Goal: Task Accomplishment & Management: Complete application form

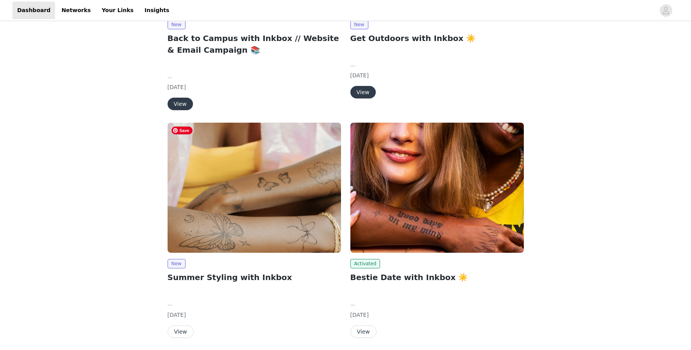
scroll to position [507, 0]
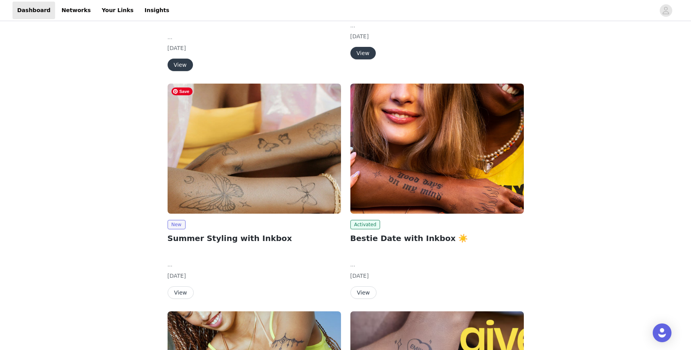
click at [250, 144] on img at bounding box center [253, 149] width 173 height 130
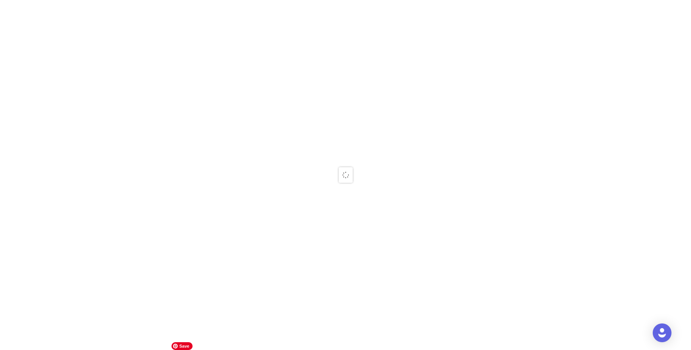
scroll to position [405, 0]
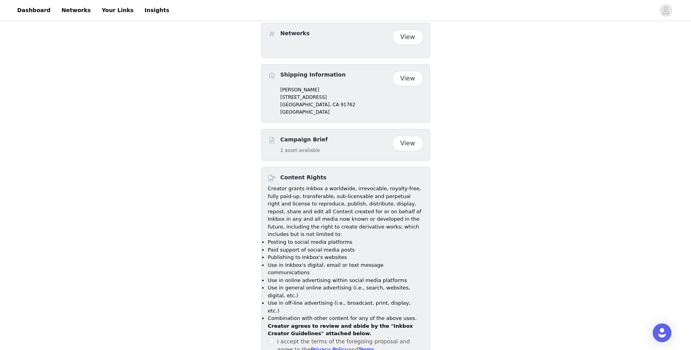
click at [272, 338] on span at bounding box center [271, 341] width 6 height 6
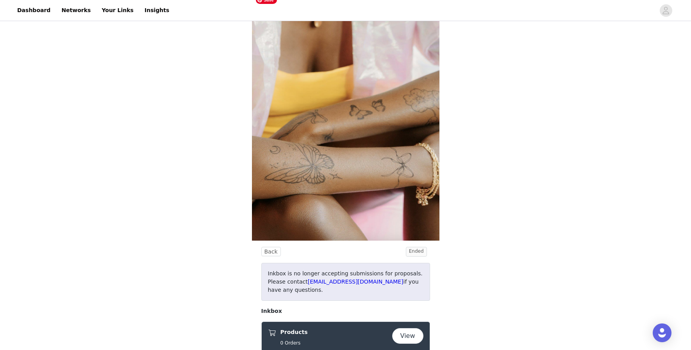
scroll to position [0, 0]
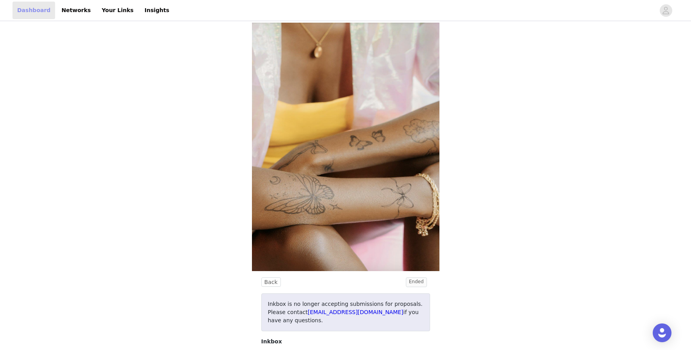
click at [27, 10] on link "Dashboard" at bounding box center [33, 11] width 43 height 18
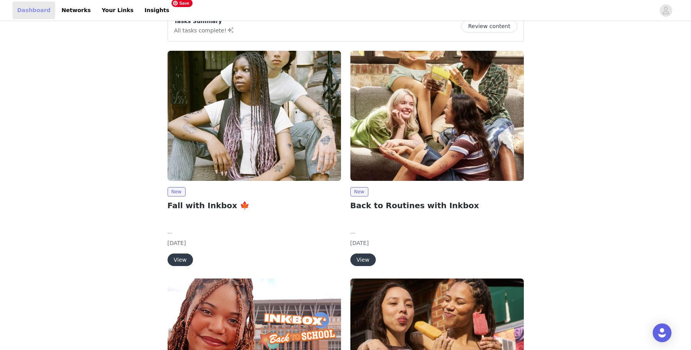
scroll to position [117, 0]
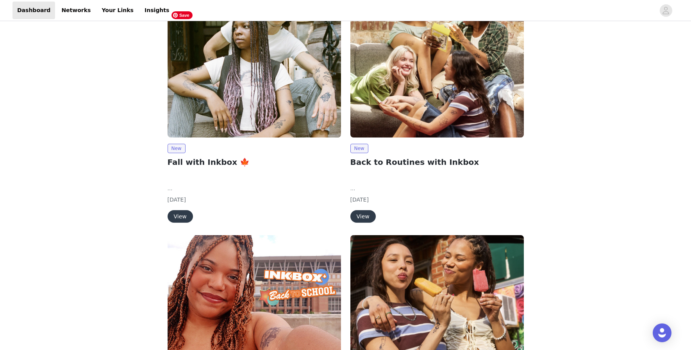
click at [263, 114] on img at bounding box center [253, 72] width 173 height 130
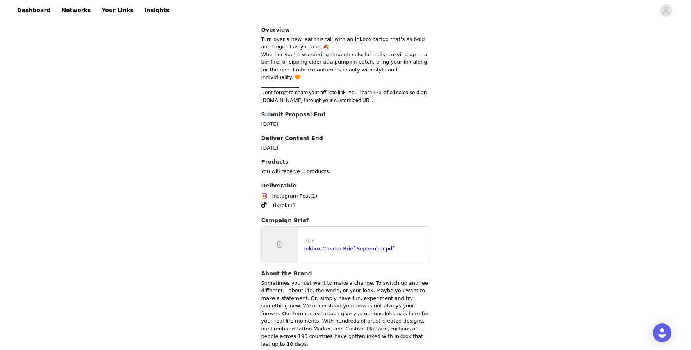
scroll to position [311, 0]
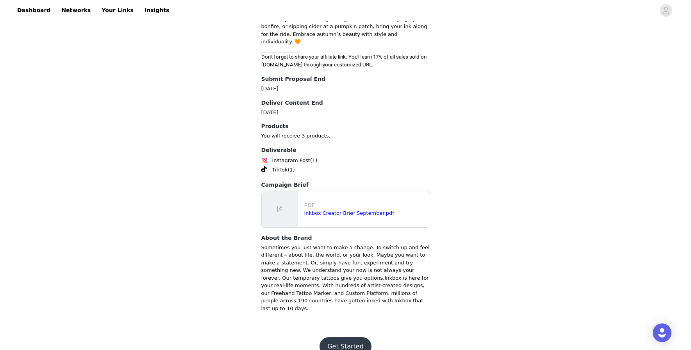
click at [343, 337] on button "Get Started" at bounding box center [345, 346] width 52 height 19
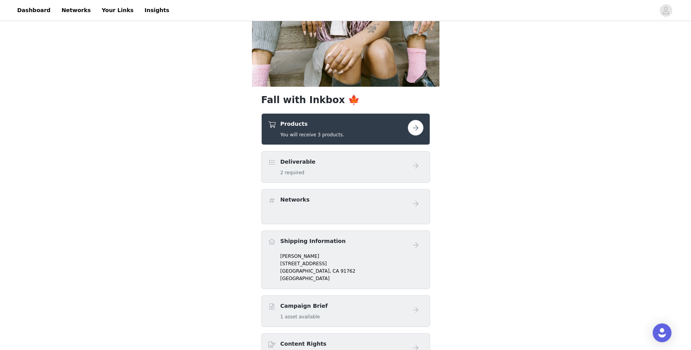
scroll to position [117, 0]
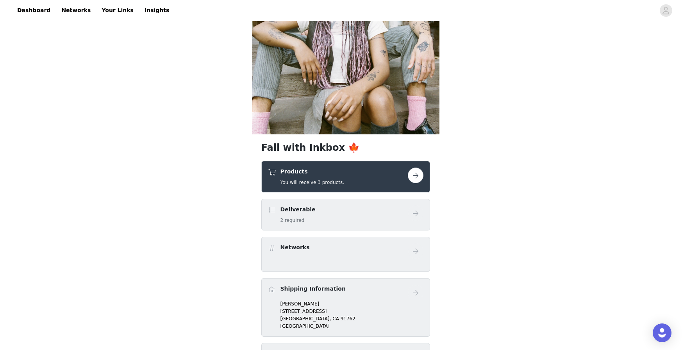
click at [415, 175] on button "button" at bounding box center [416, 175] width 16 height 16
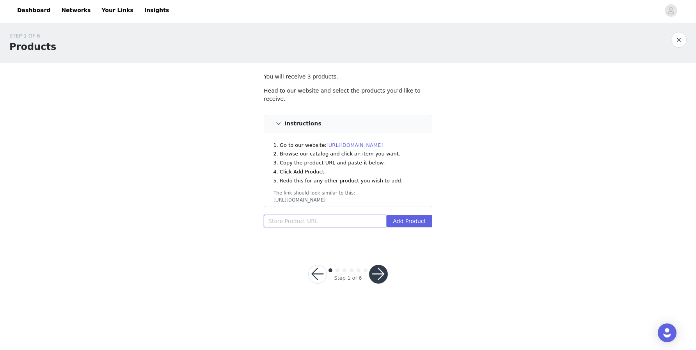
click at [309, 215] on input "text" at bounding box center [325, 221] width 123 height 12
paste input "[URL][DOMAIN_NAME]"
type input "[URL][DOMAIN_NAME]"
click at [413, 215] on button "Add Product" at bounding box center [410, 221] width 46 height 12
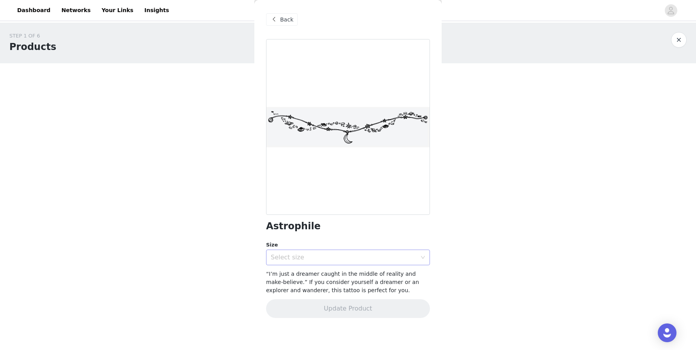
click at [361, 258] on div "Select size" at bounding box center [344, 257] width 146 height 8
click at [356, 276] on li "7 x 2 in" at bounding box center [348, 274] width 164 height 12
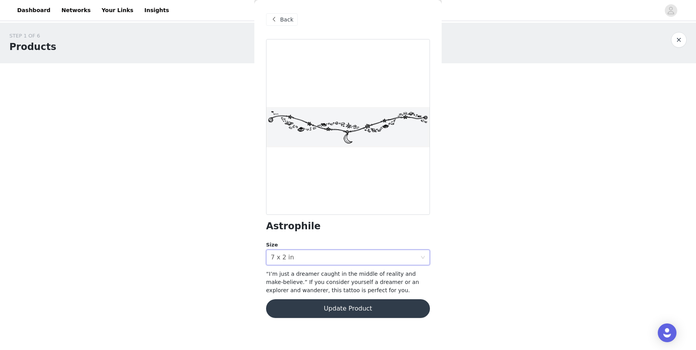
click at [354, 308] on button "Update Product" at bounding box center [348, 308] width 164 height 19
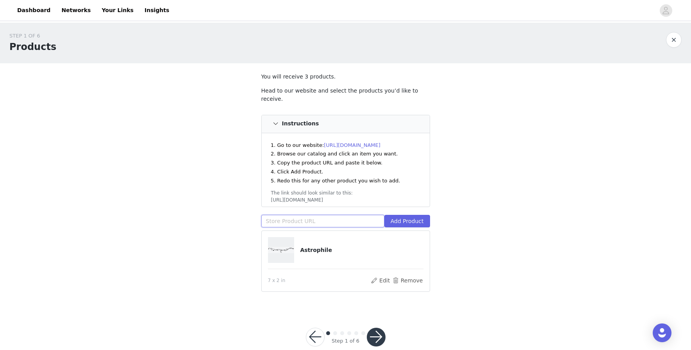
click at [312, 215] on input "text" at bounding box center [322, 221] width 123 height 12
paste input "[URL][DOMAIN_NAME]"
type input "[URL][DOMAIN_NAME]"
click at [415, 215] on button "Add Product" at bounding box center [407, 221] width 46 height 12
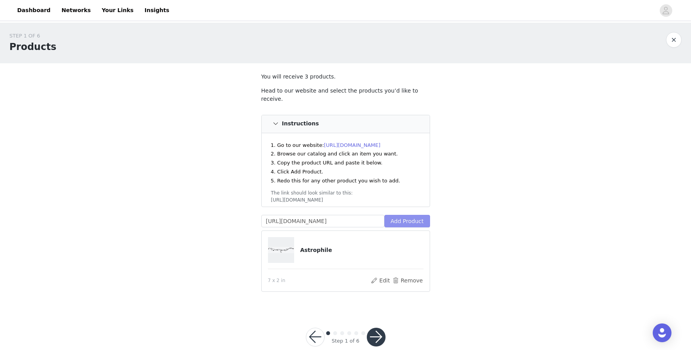
scroll to position [0, 0]
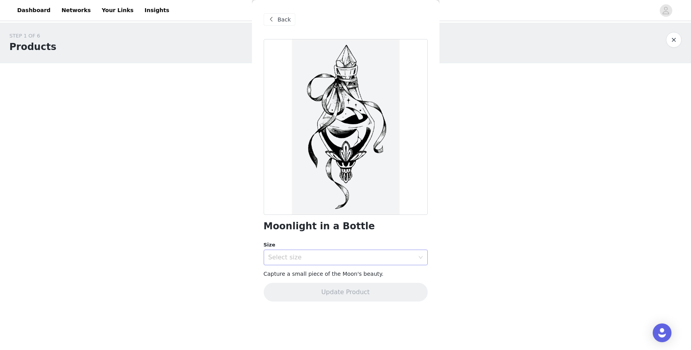
click at [340, 257] on div "Select size" at bounding box center [341, 257] width 146 height 8
click at [324, 276] on li "5.5 x 9 in" at bounding box center [345, 274] width 164 height 12
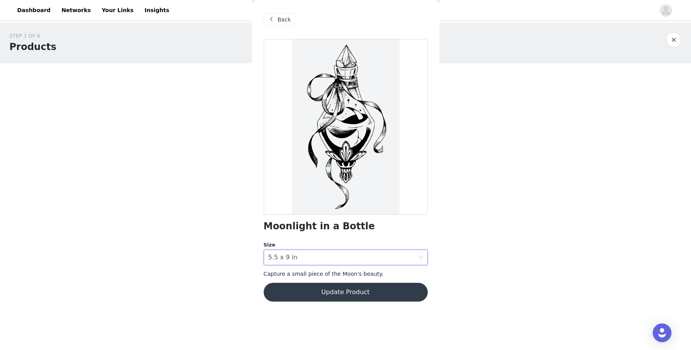
click at [339, 290] on button "Update Product" at bounding box center [345, 292] width 164 height 19
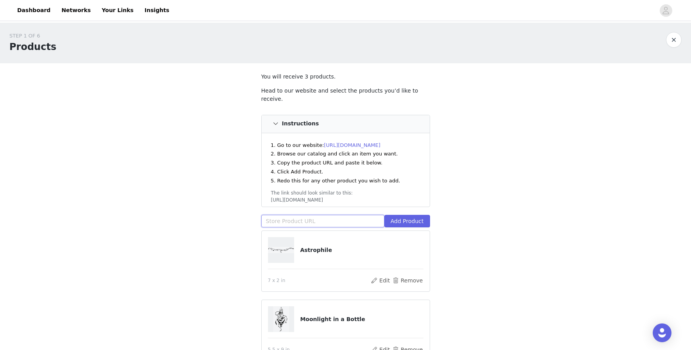
click at [299, 215] on input "text" at bounding box center [322, 221] width 123 height 12
paste input "[URL][DOMAIN_NAME]"
type input "[URL][DOMAIN_NAME]"
click at [402, 215] on button "Add Product" at bounding box center [407, 221] width 46 height 12
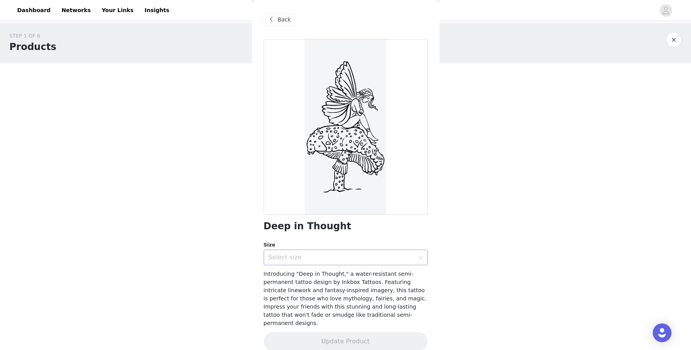
click at [354, 256] on div "Select size" at bounding box center [341, 257] width 146 height 8
click at [354, 274] on li "6 x 3 in" at bounding box center [342, 274] width 158 height 12
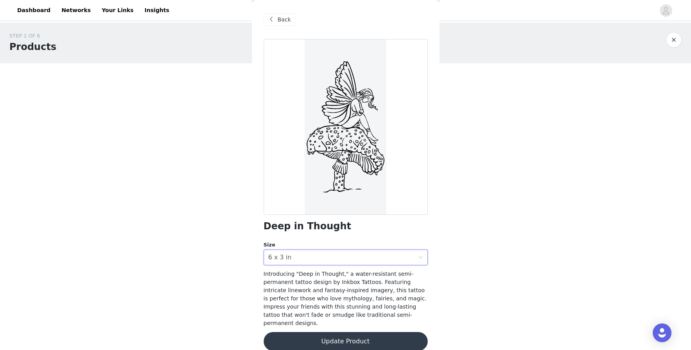
click at [354, 332] on button "Update Product" at bounding box center [345, 341] width 164 height 19
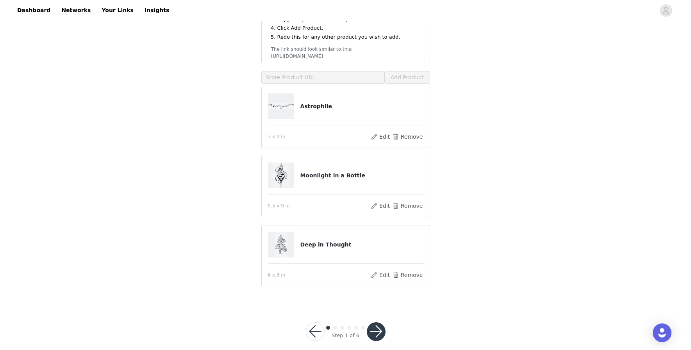
scroll to position [145, 0]
click at [378, 320] on button "button" at bounding box center [376, 329] width 19 height 19
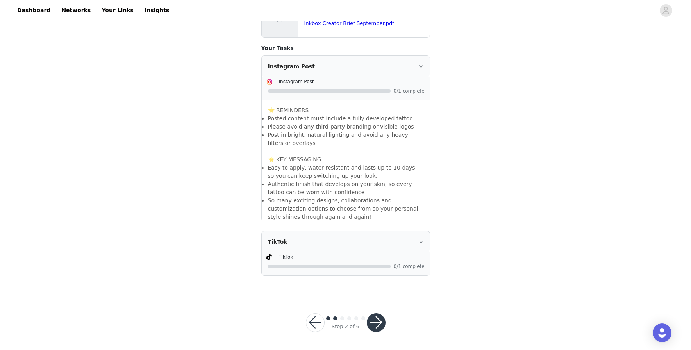
scroll to position [182, 0]
click at [421, 239] on icon "icon: right" at bounding box center [420, 241] width 5 height 5
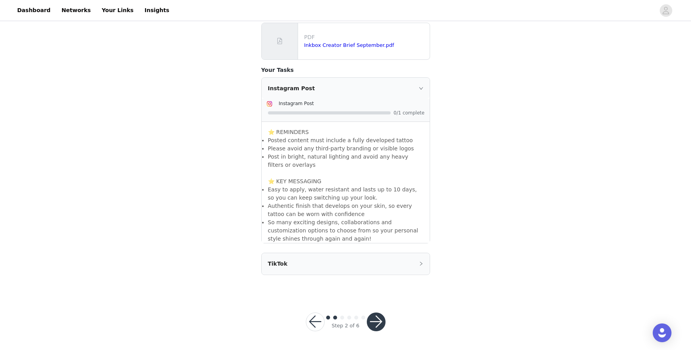
scroll to position [158, 0]
click at [374, 320] on button "button" at bounding box center [376, 321] width 19 height 19
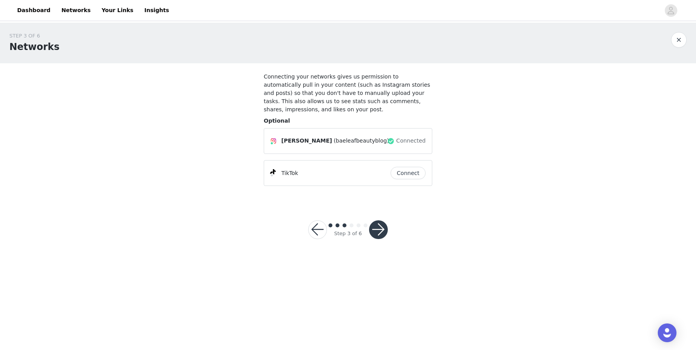
click at [380, 221] on button "button" at bounding box center [378, 229] width 19 height 19
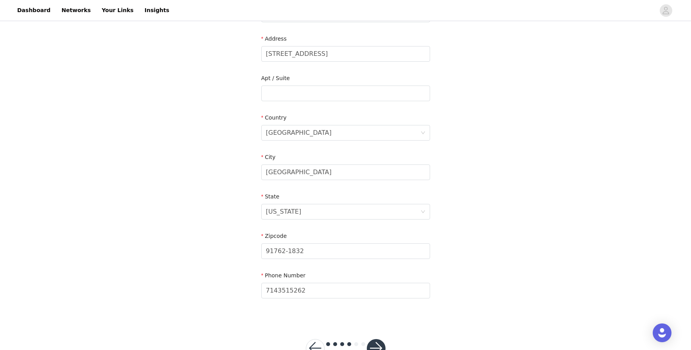
scroll to position [183, 0]
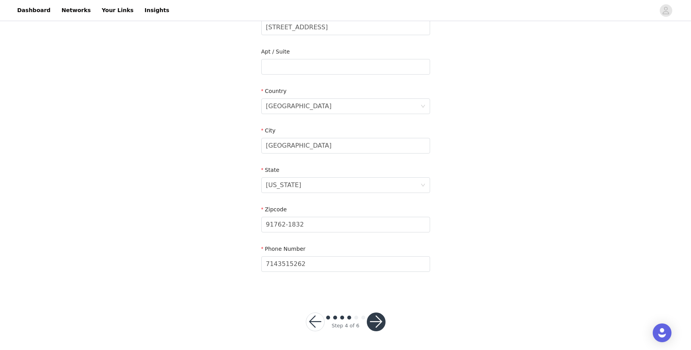
click at [375, 321] on button "button" at bounding box center [376, 321] width 19 height 19
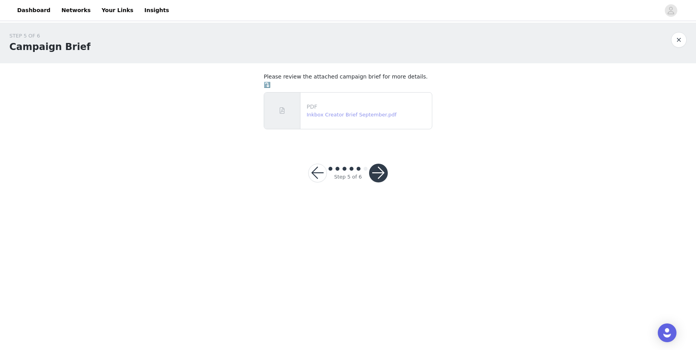
click at [372, 112] on link "Inkbox Creator Brief September.pdf" at bounding box center [352, 115] width 90 height 6
click at [381, 164] on button "button" at bounding box center [378, 173] width 19 height 19
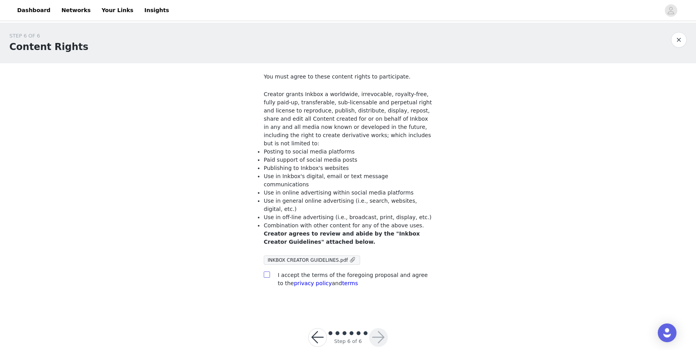
click at [265, 271] on input "checkbox" at bounding box center [266, 273] width 5 height 5
checkbox input "true"
click at [377, 328] on button "button" at bounding box center [378, 337] width 19 height 19
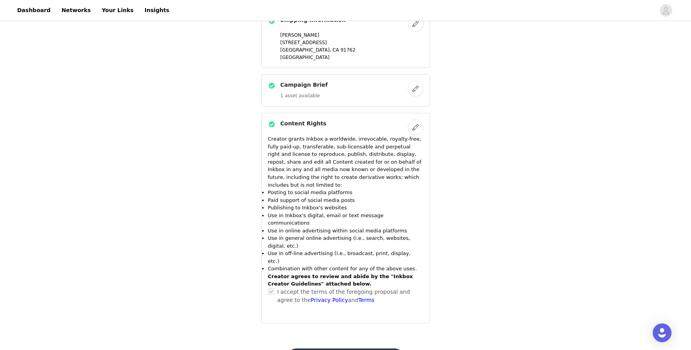
scroll to position [578, 0]
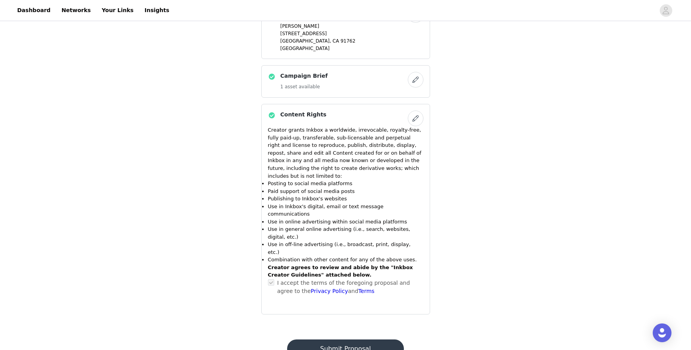
click at [351, 339] on button "Submit Proposal" at bounding box center [345, 348] width 117 height 19
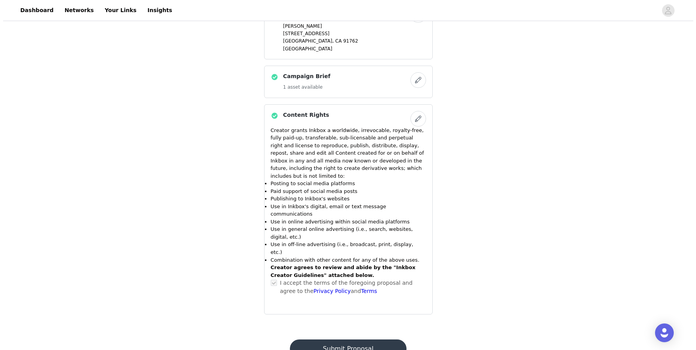
scroll to position [0, 0]
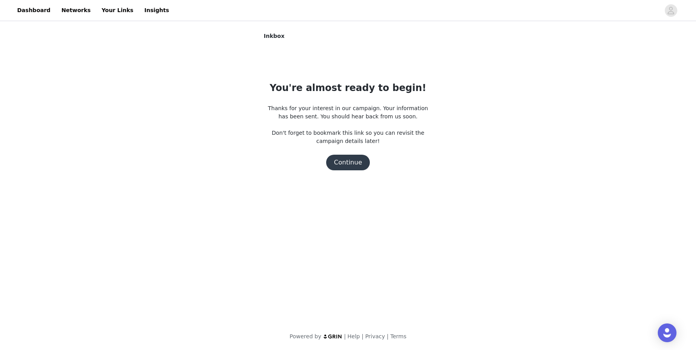
click at [349, 161] on button "Continue" at bounding box center [348, 163] width 44 height 16
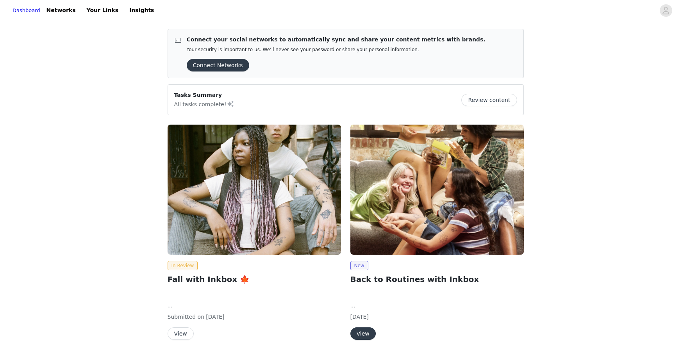
scroll to position [39, 0]
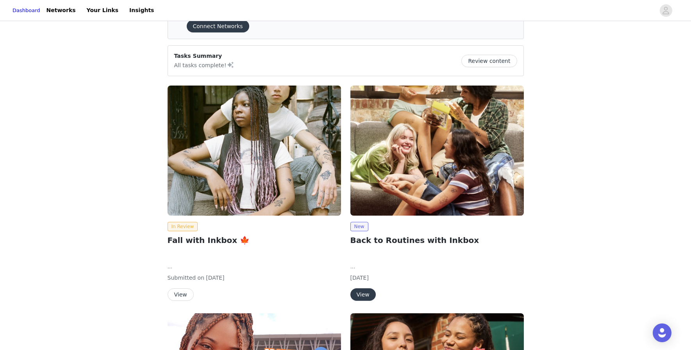
click at [360, 291] on button "View" at bounding box center [362, 294] width 25 height 12
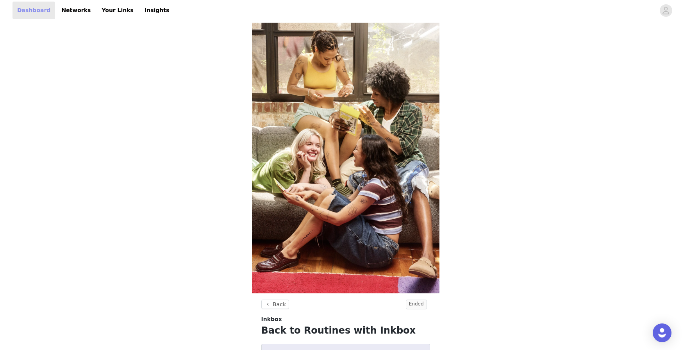
click at [33, 11] on link "Dashboard" at bounding box center [33, 11] width 43 height 18
